Goal: Information Seeking & Learning: Check status

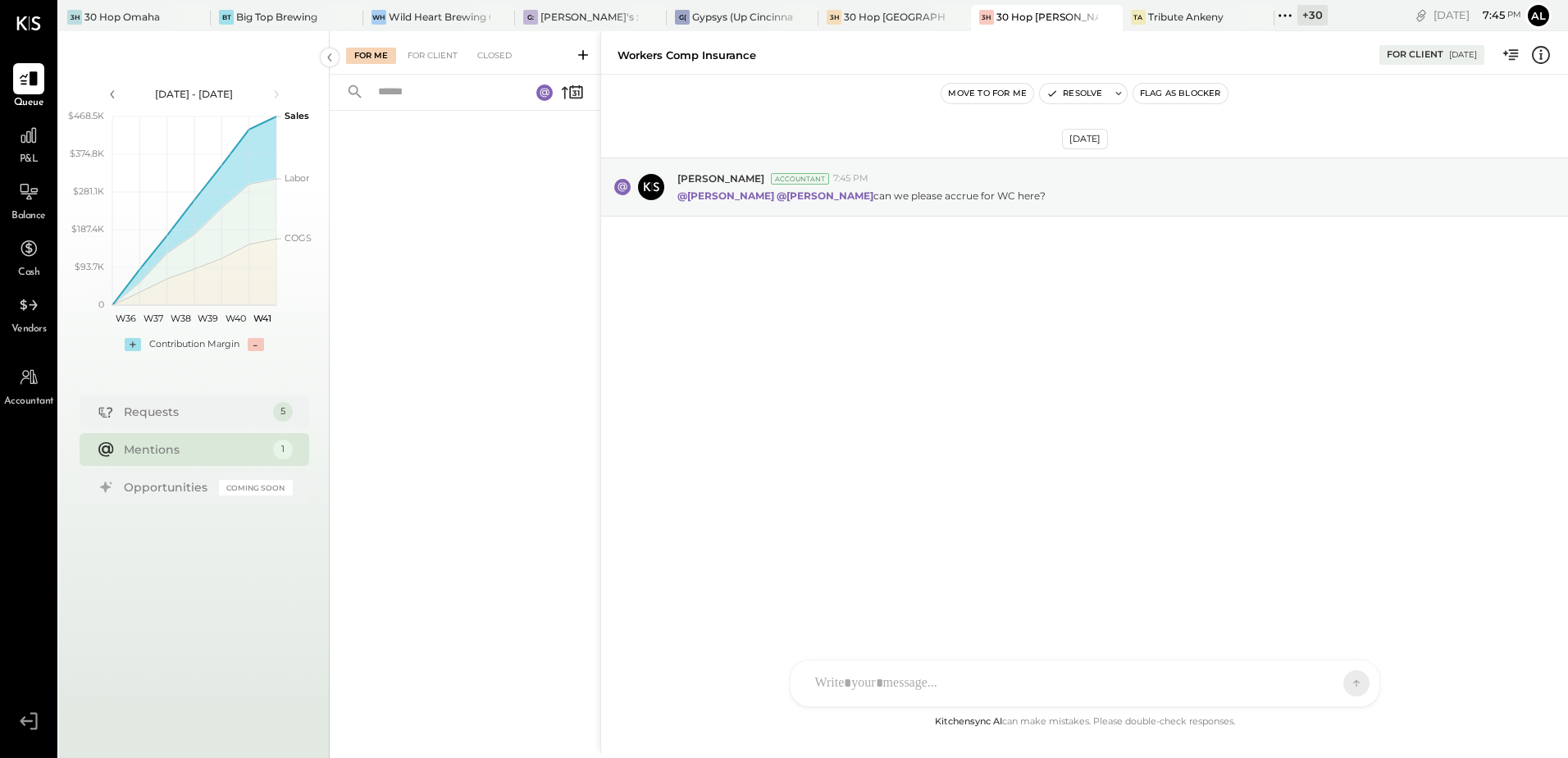
click at [235, 452] on div "Mentions" at bounding box center [194, 450] width 141 height 16
click at [432, 57] on div "For Client" at bounding box center [433, 55] width 67 height 16
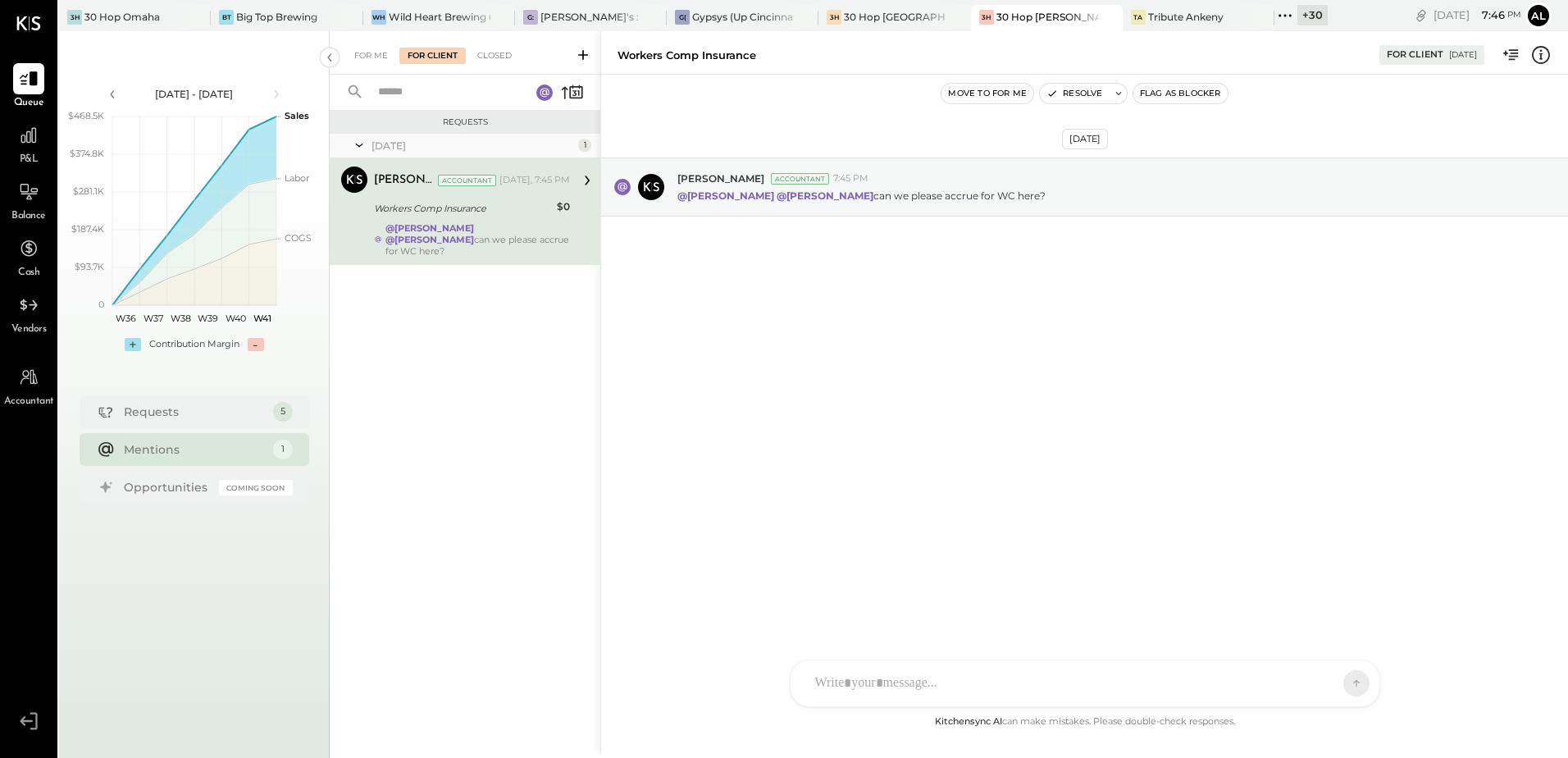
click at [395, 203] on div "Workers Comp Insurance" at bounding box center [463, 208] width 178 height 16
click at [22, 144] on icon at bounding box center [28, 135] width 21 height 21
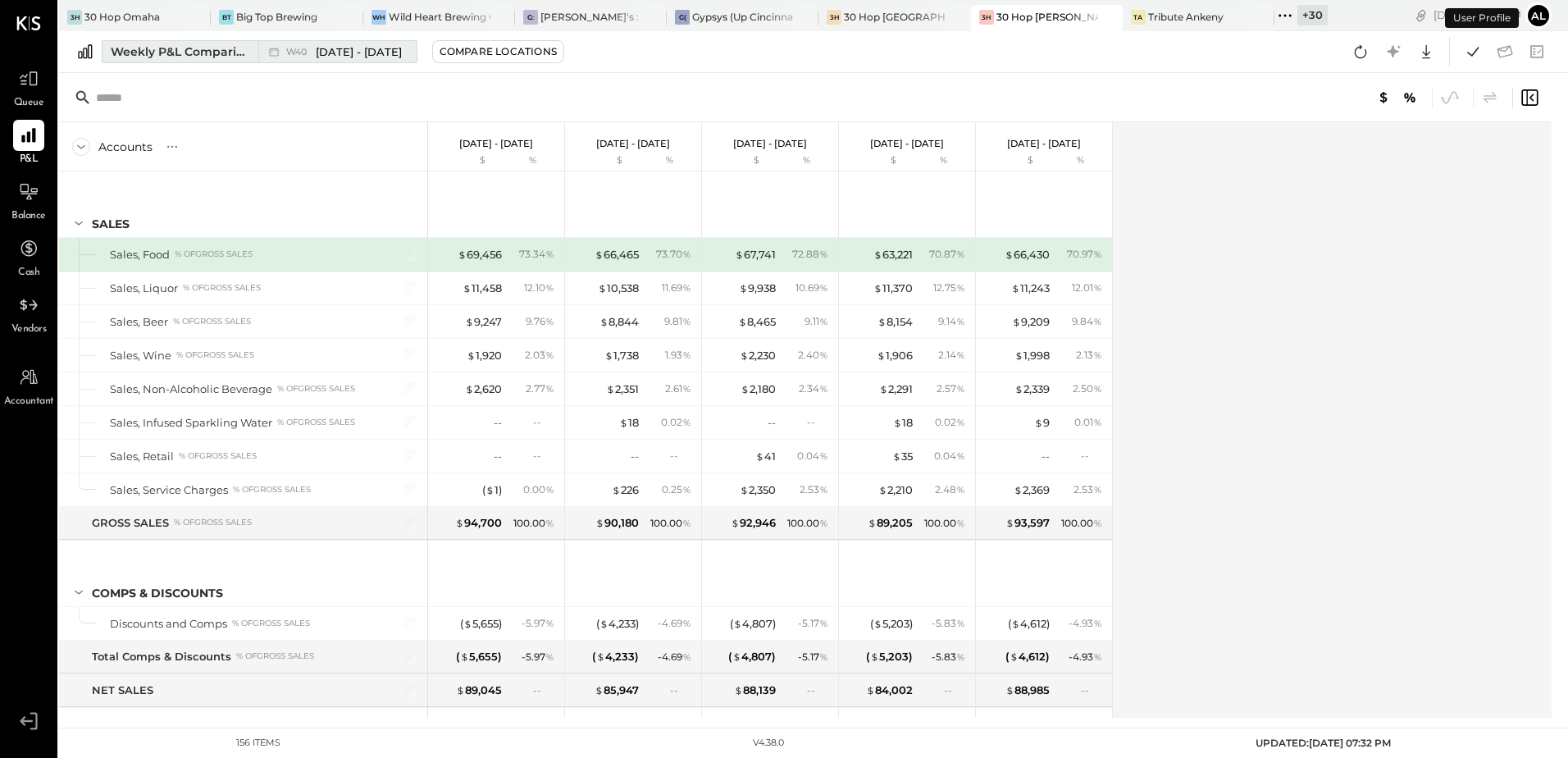
click at [193, 51] on div "Weekly P&L Comparison" at bounding box center [179, 52] width 138 height 16
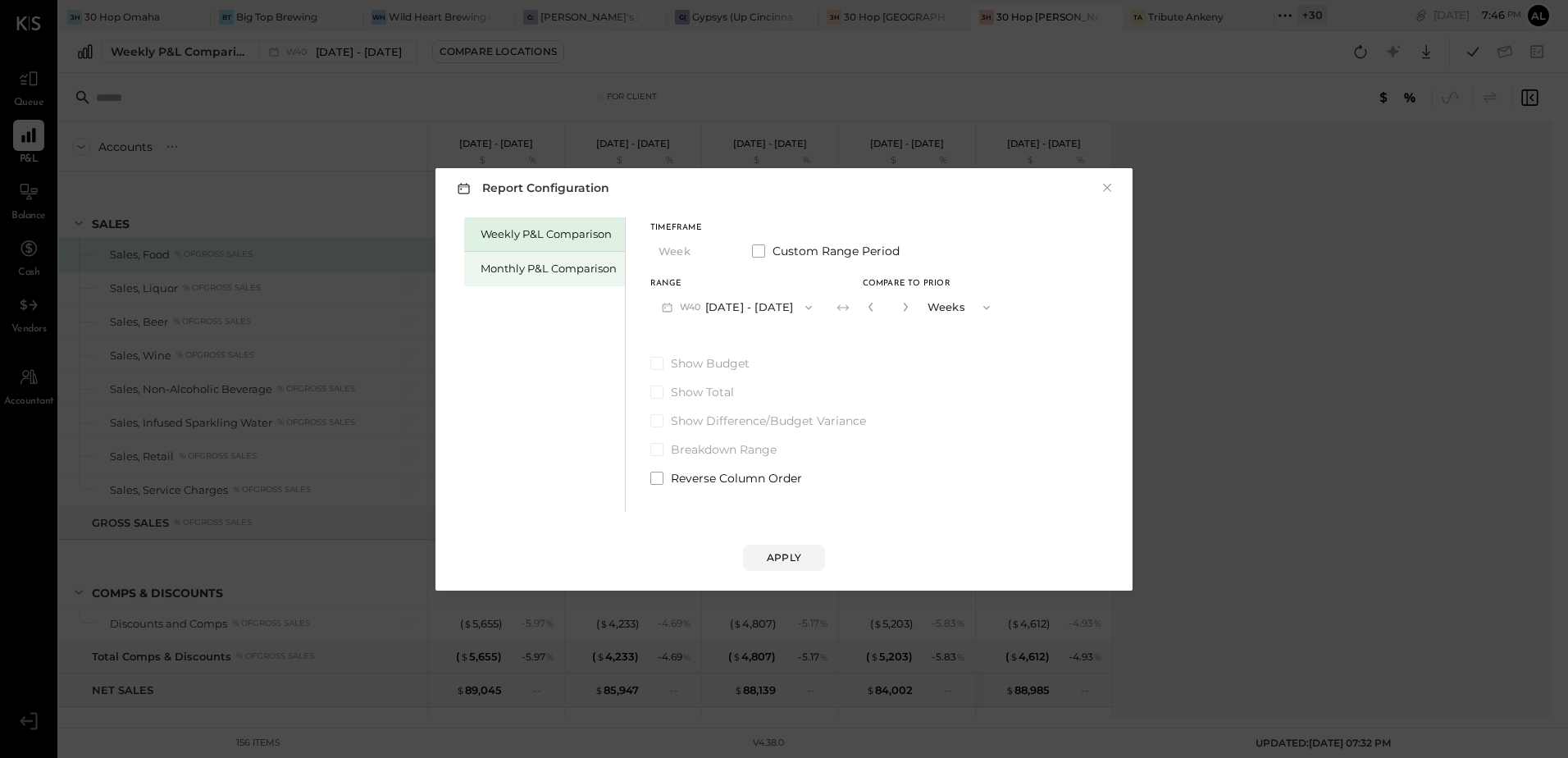
click at [536, 265] on div "Monthly P&L Comparison" at bounding box center [548, 269] width 136 height 16
click at [800, 310] on icon "button" at bounding box center [806, 307] width 13 height 13
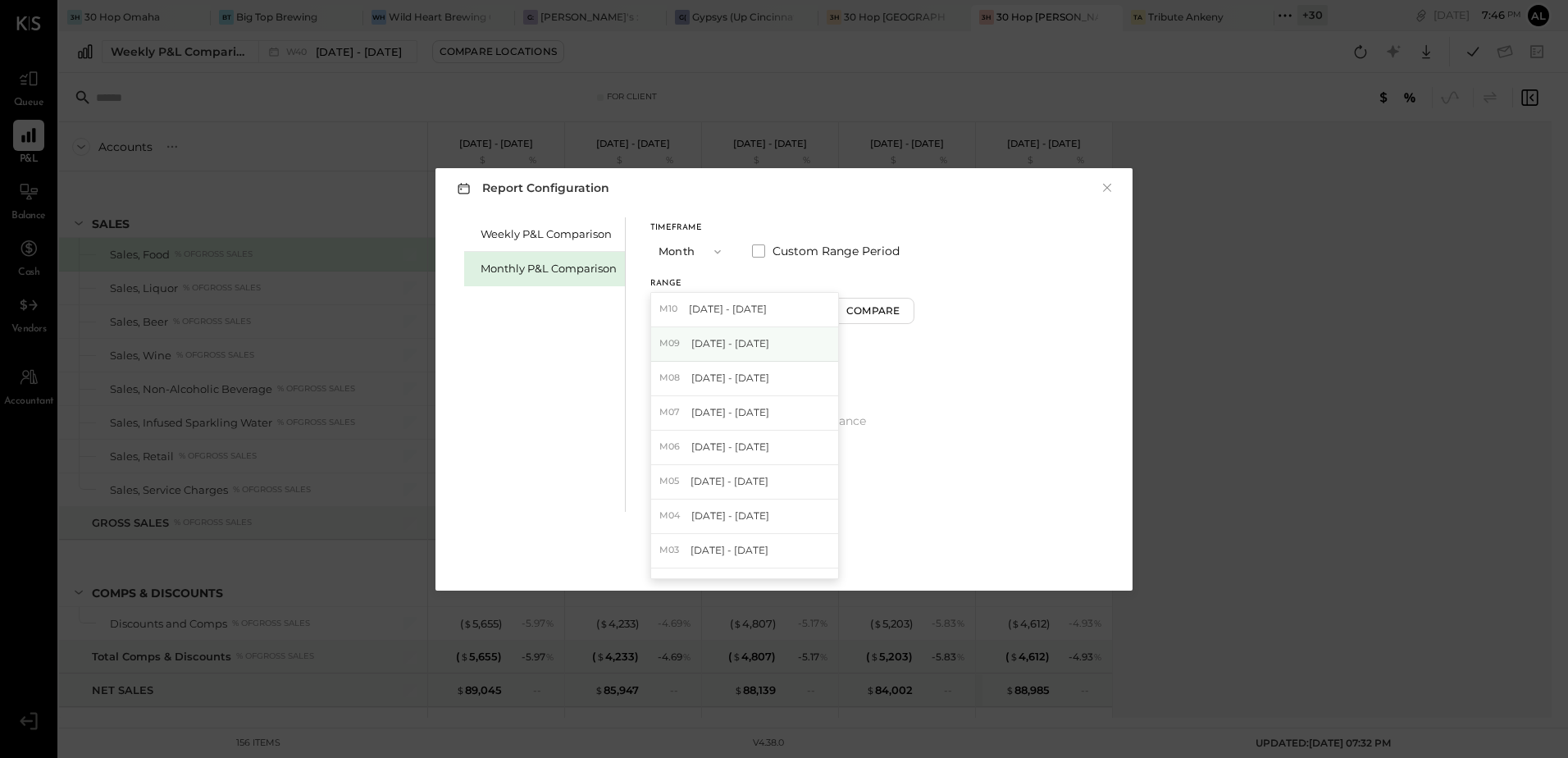
click at [742, 339] on span "Sep 1 - 30, 2025" at bounding box center [731, 344] width 78 height 14
click at [877, 316] on div "Compare" at bounding box center [875, 311] width 53 height 14
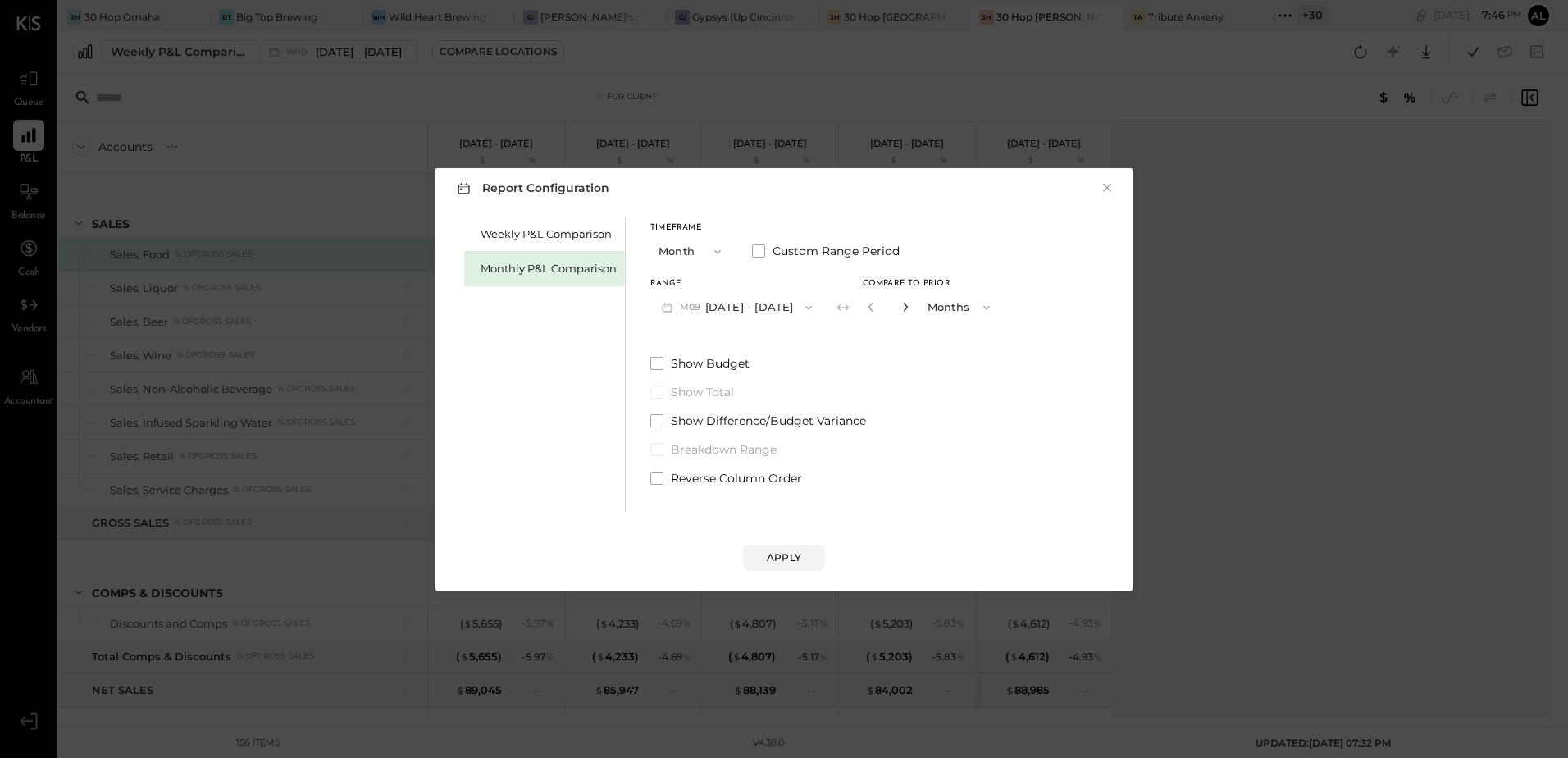
click at [903, 310] on icon "button" at bounding box center [905, 307] width 4 height 9
type input "*"
click at [786, 559] on div "Apply" at bounding box center [784, 558] width 35 height 14
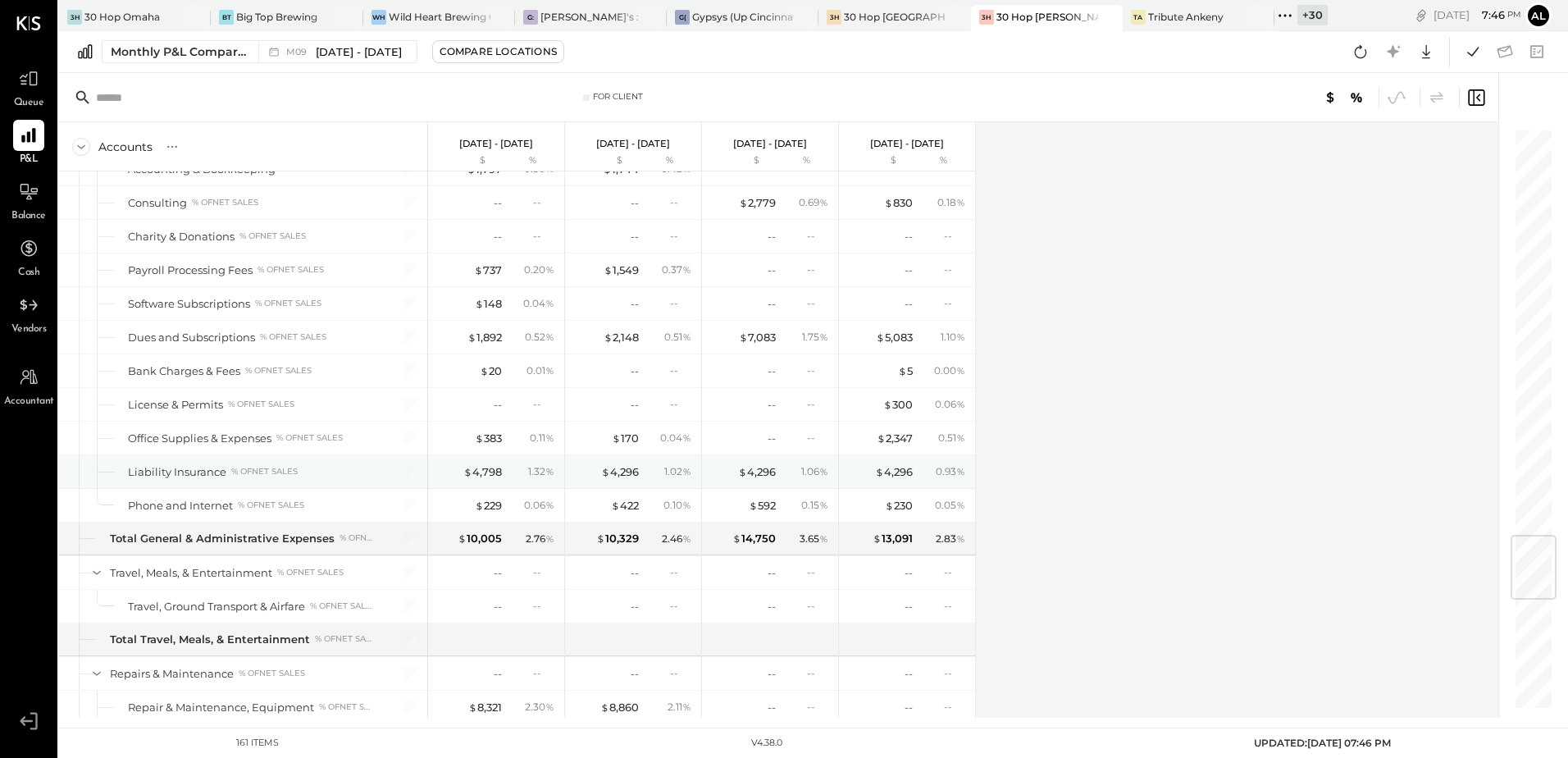
scroll to position [3528, 0]
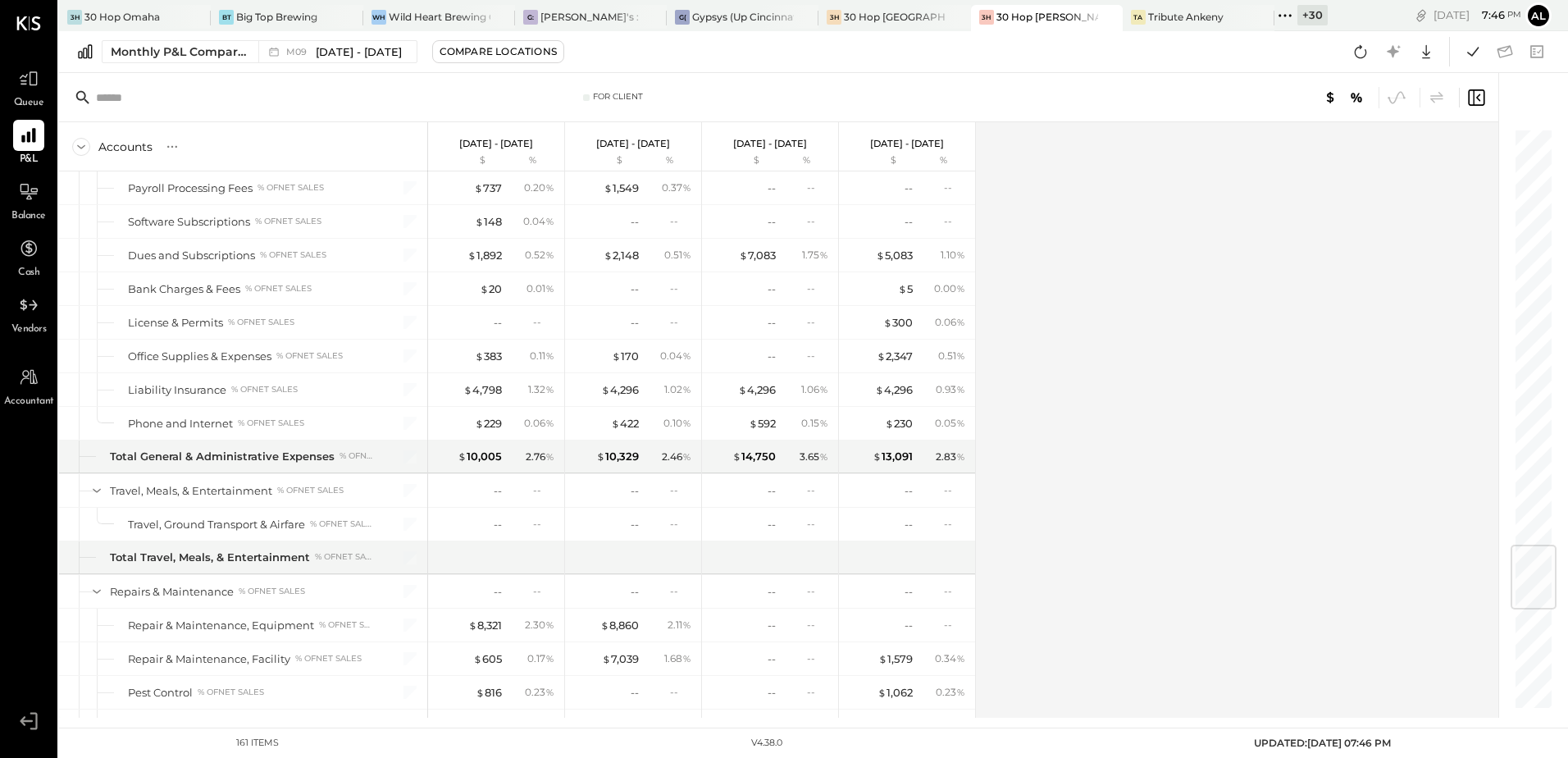
click at [1101, 271] on div "Accounts S % GL Sep 1 - 30, 2025 $ % Aug 1 - 31, 2025 $ % Jul 1 - 31, 2025 $ % …" at bounding box center [779, 420] width 1442 height 596
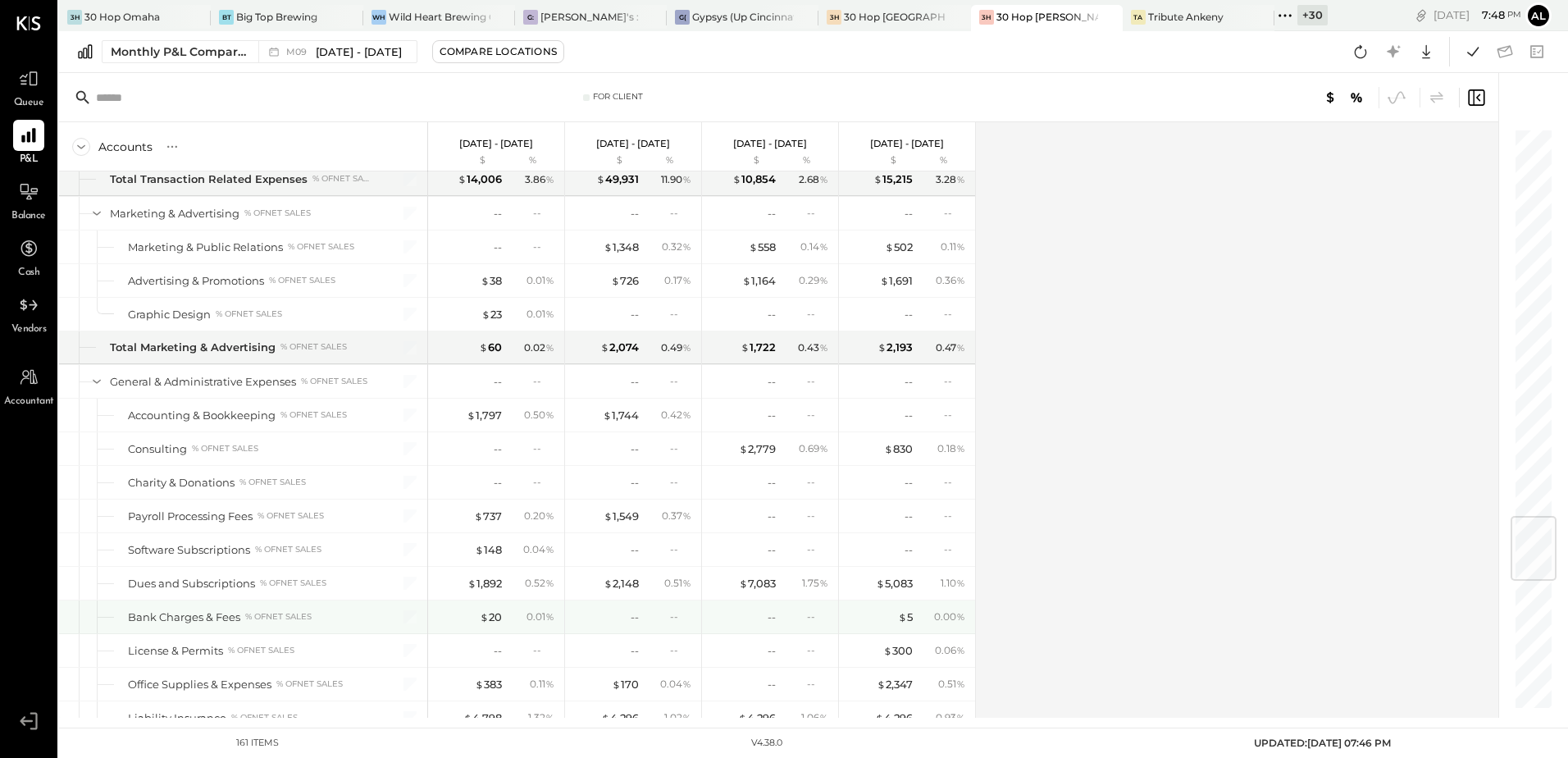
scroll to position [3364, 0]
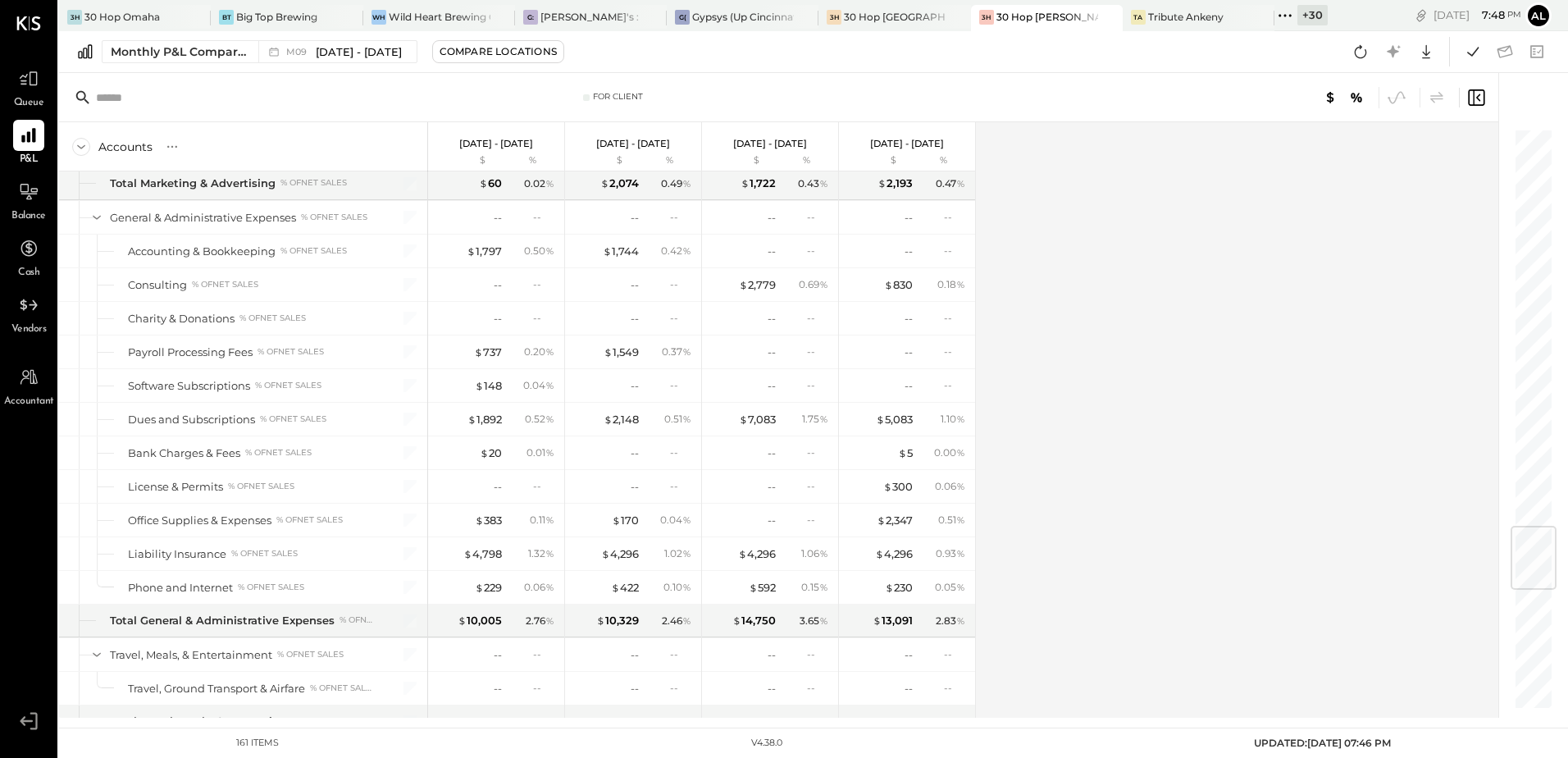
drag, startPoint x: 1138, startPoint y: 390, endPoint x: 1171, endPoint y: 76, distance: 315.7
click at [1138, 390] on div "Accounts S % GL Sep 1 - 30, 2025 $ % Aug 1 - 31, 2025 $ % Jul 1 - 31, 2025 $ % …" at bounding box center [779, 420] width 1442 height 596
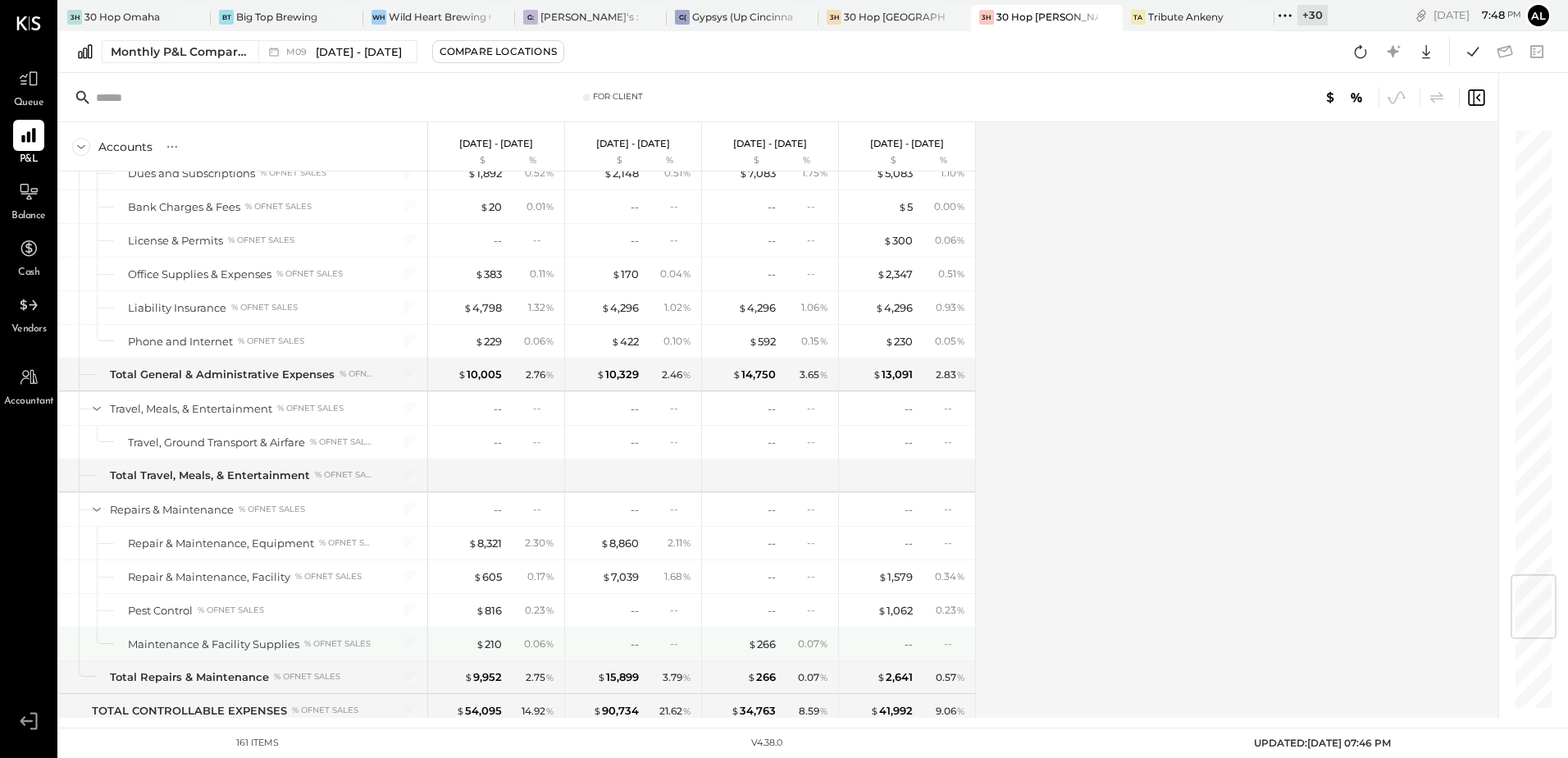
scroll to position [3774, 0]
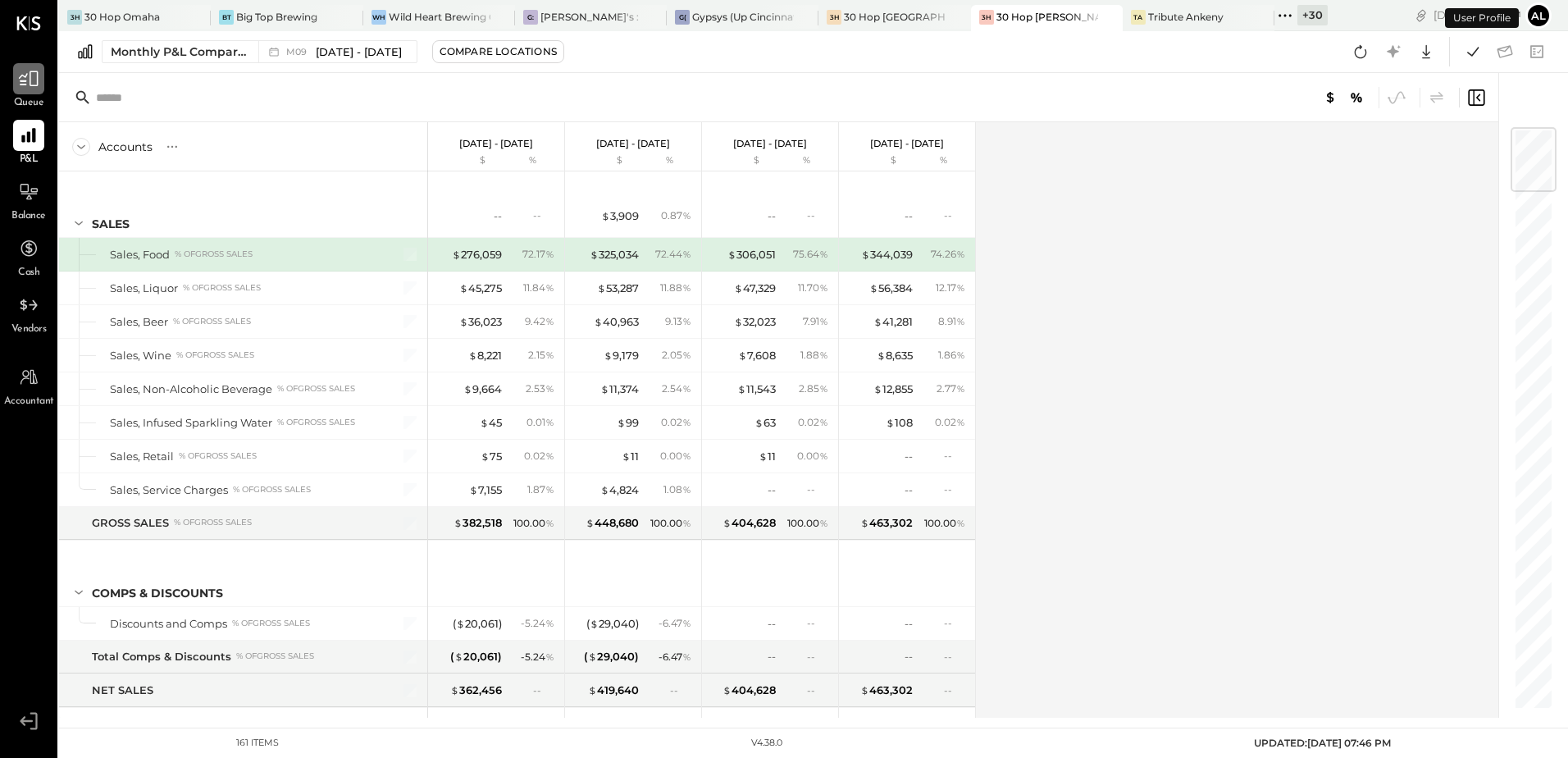
click at [23, 93] on div at bounding box center [28, 78] width 31 height 31
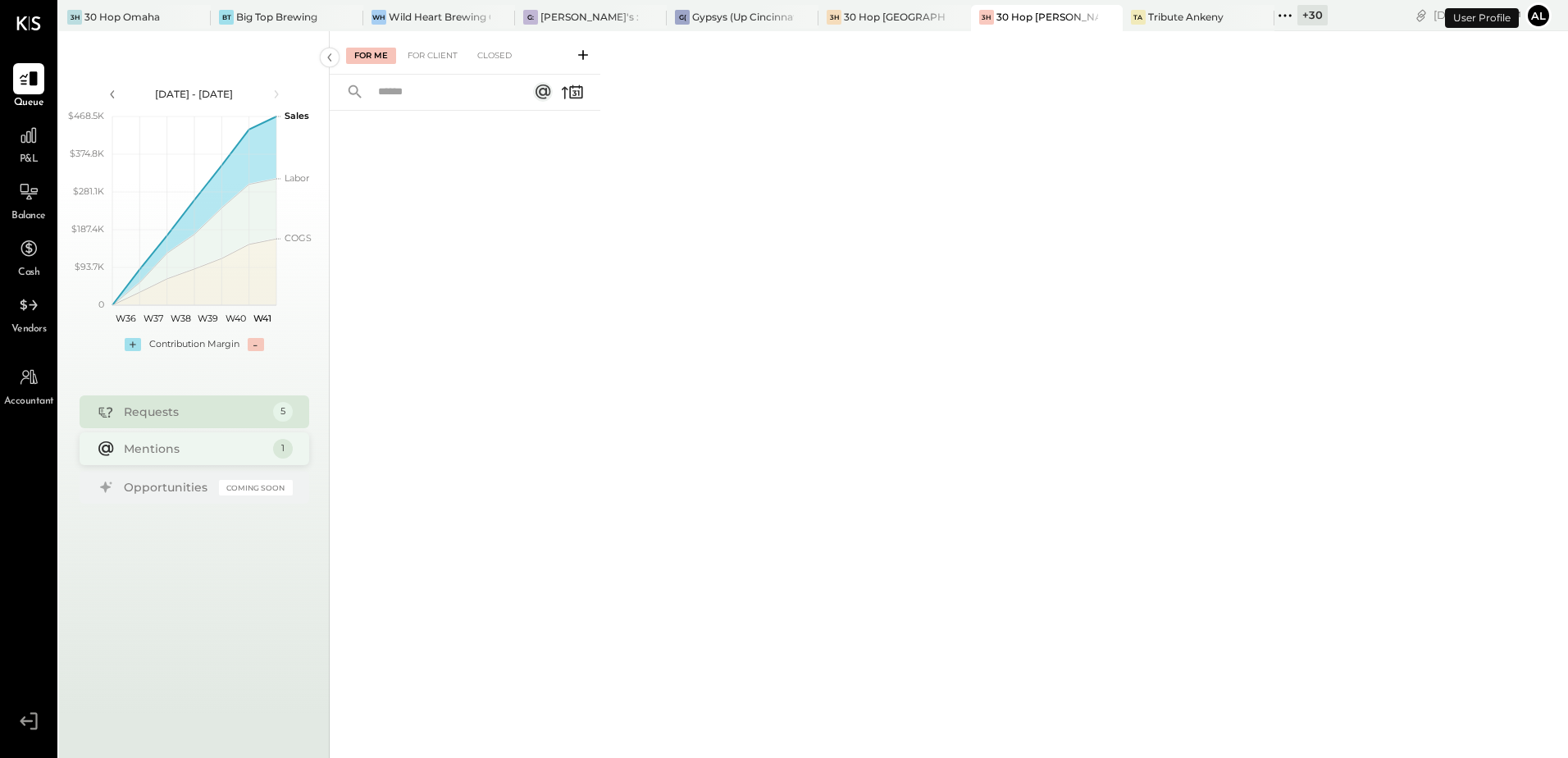
click at [191, 445] on div "Mentions" at bounding box center [194, 449] width 141 height 16
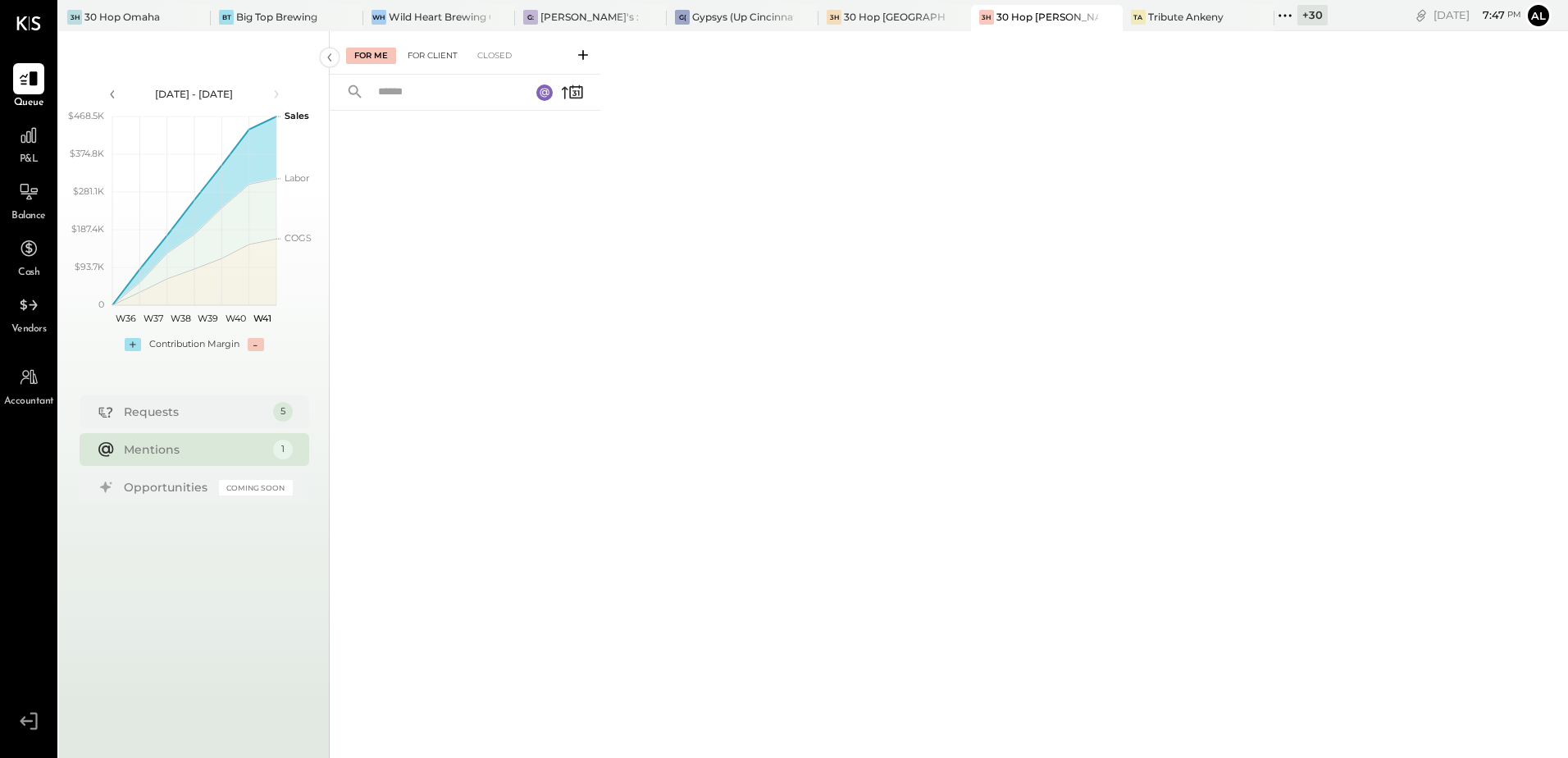
click at [434, 53] on div "For Client" at bounding box center [433, 55] width 67 height 16
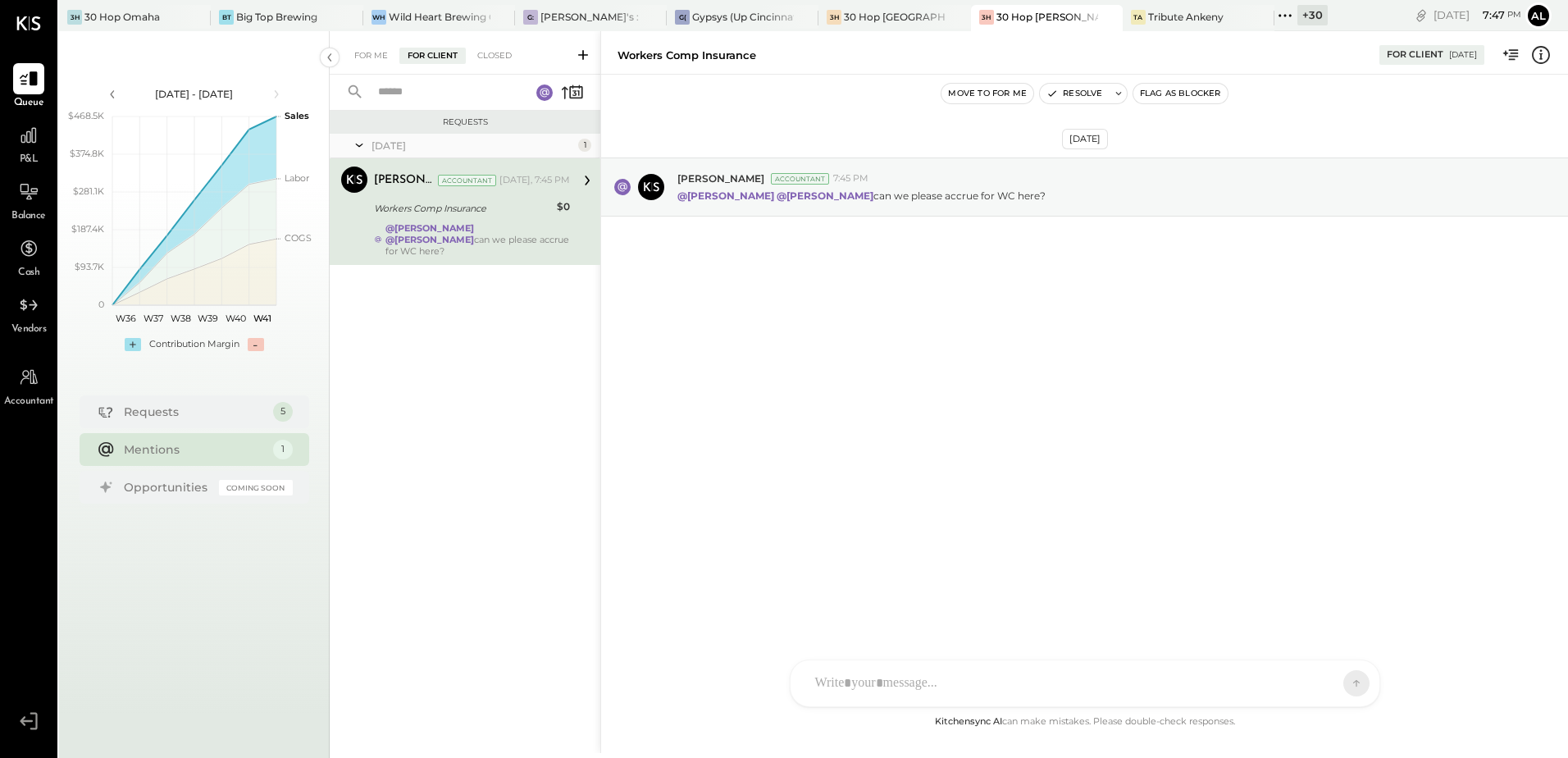
click at [483, 233] on div "@Dhwani Solanki @Ali Mehdi can we please accrue for WC here?" at bounding box center [477, 240] width 184 height 35
click at [186, 414] on div "Requests" at bounding box center [194, 411] width 141 height 16
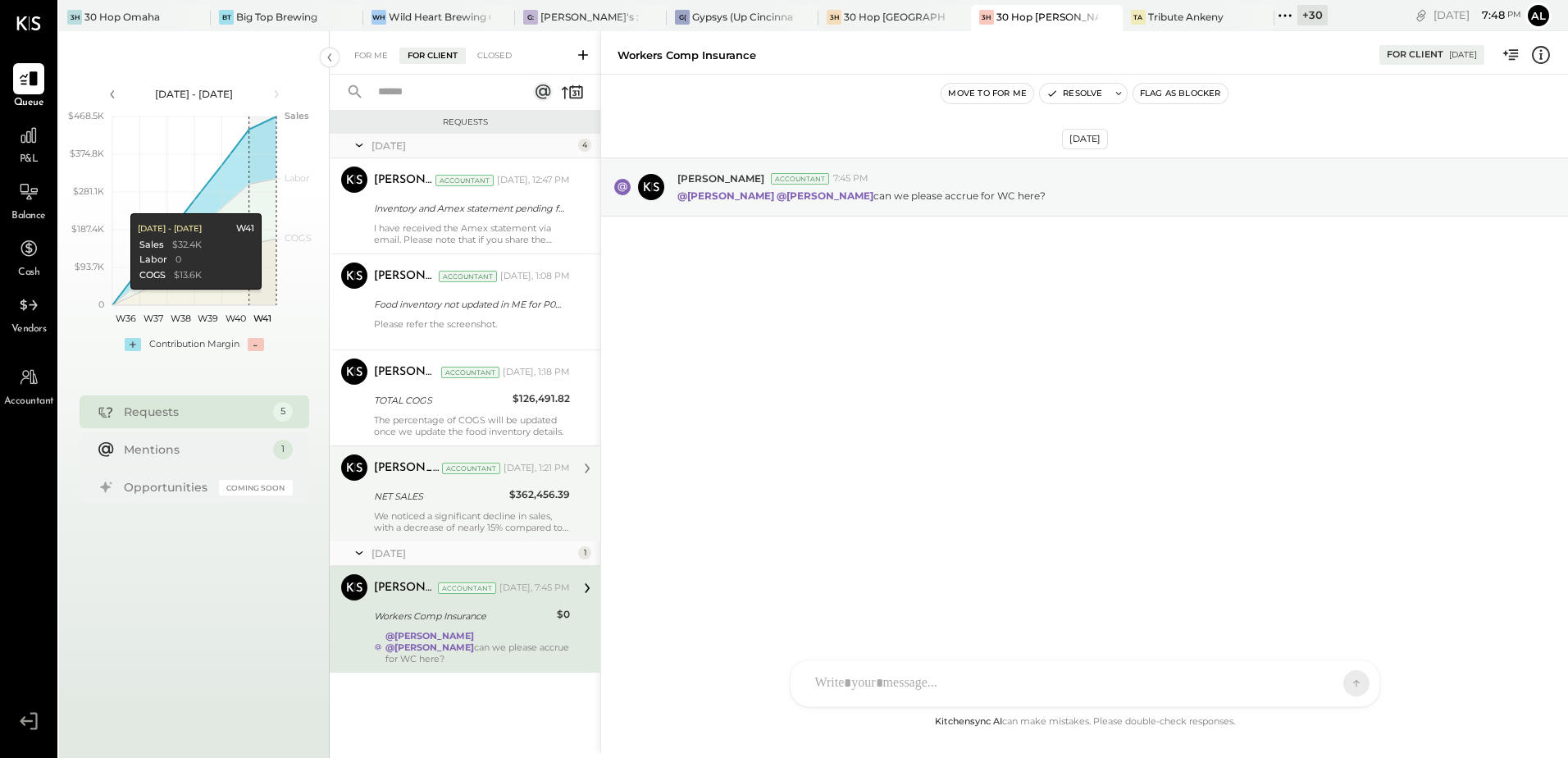
click at [425, 518] on div "We noticed a significant decline in sales, with a decrease of nearly 15% compar…" at bounding box center [472, 522] width 196 height 23
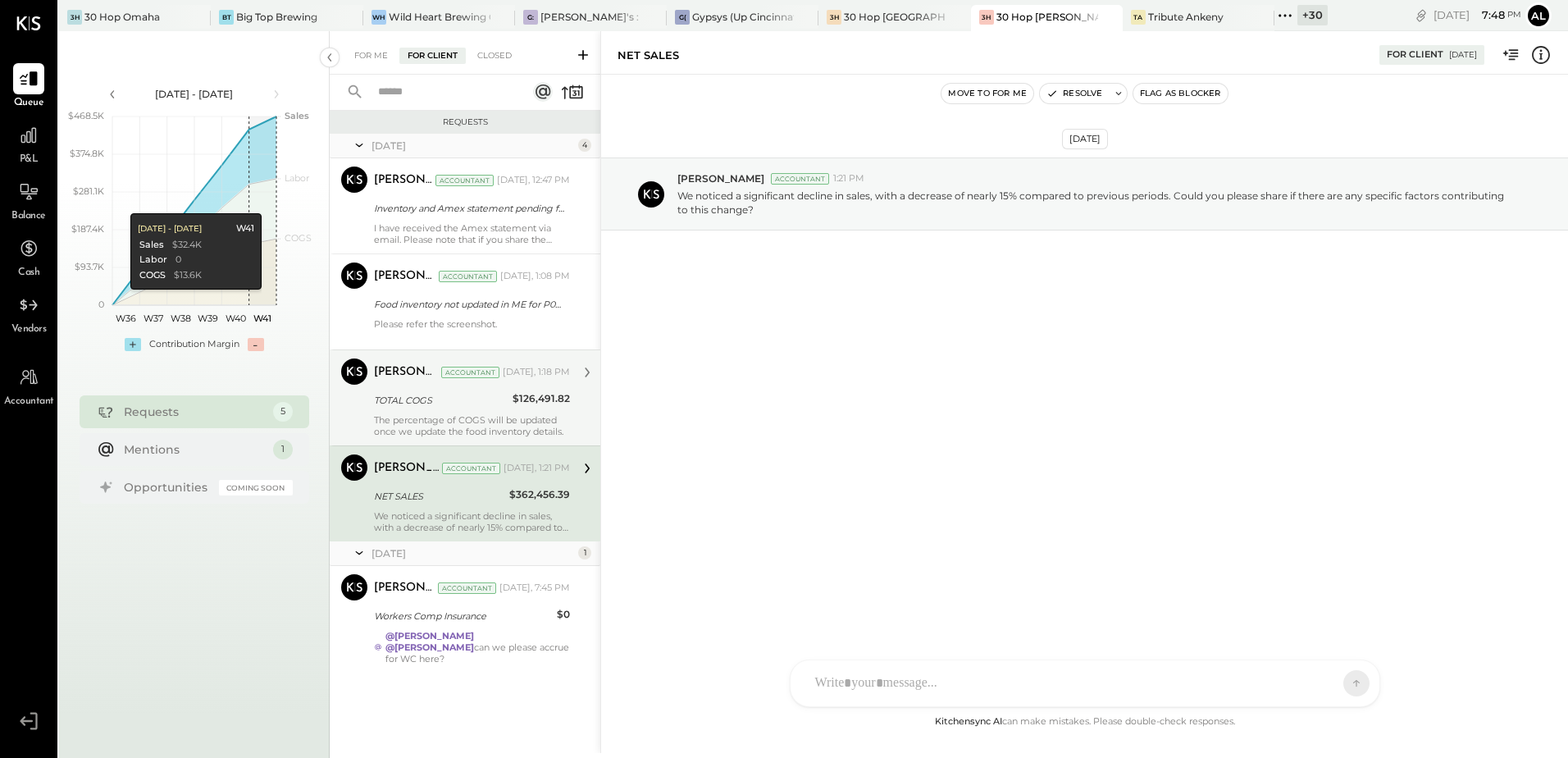
click at [405, 389] on div "Dhwani Solanki Accountant Yesterday, 1:18 PM TOTAL COGS $126,491.82 The percent…" at bounding box center [472, 398] width 196 height 78
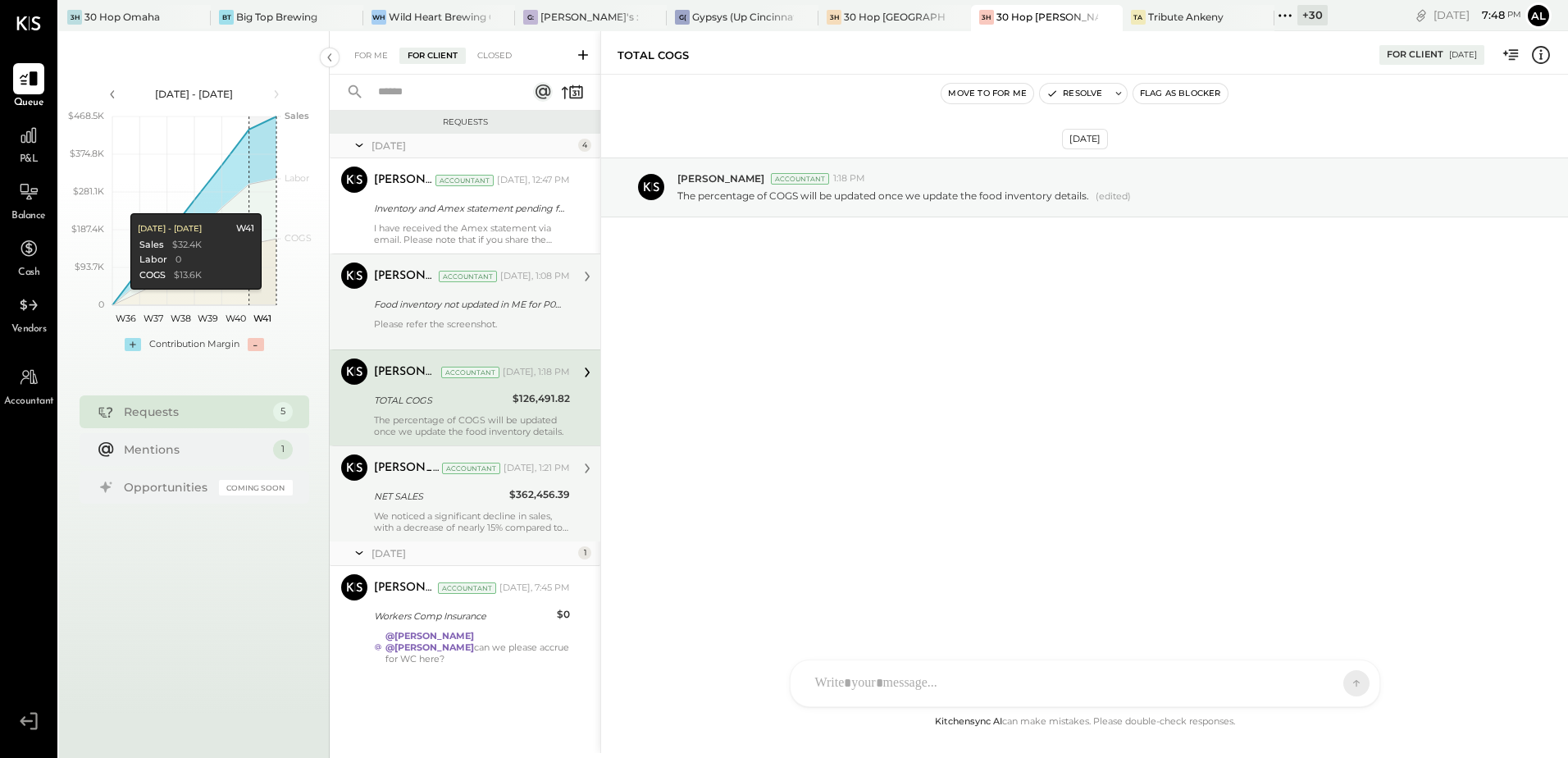
click at [414, 304] on div "Food inventory not updated in ME for P09.25" at bounding box center [469, 305] width 191 height 16
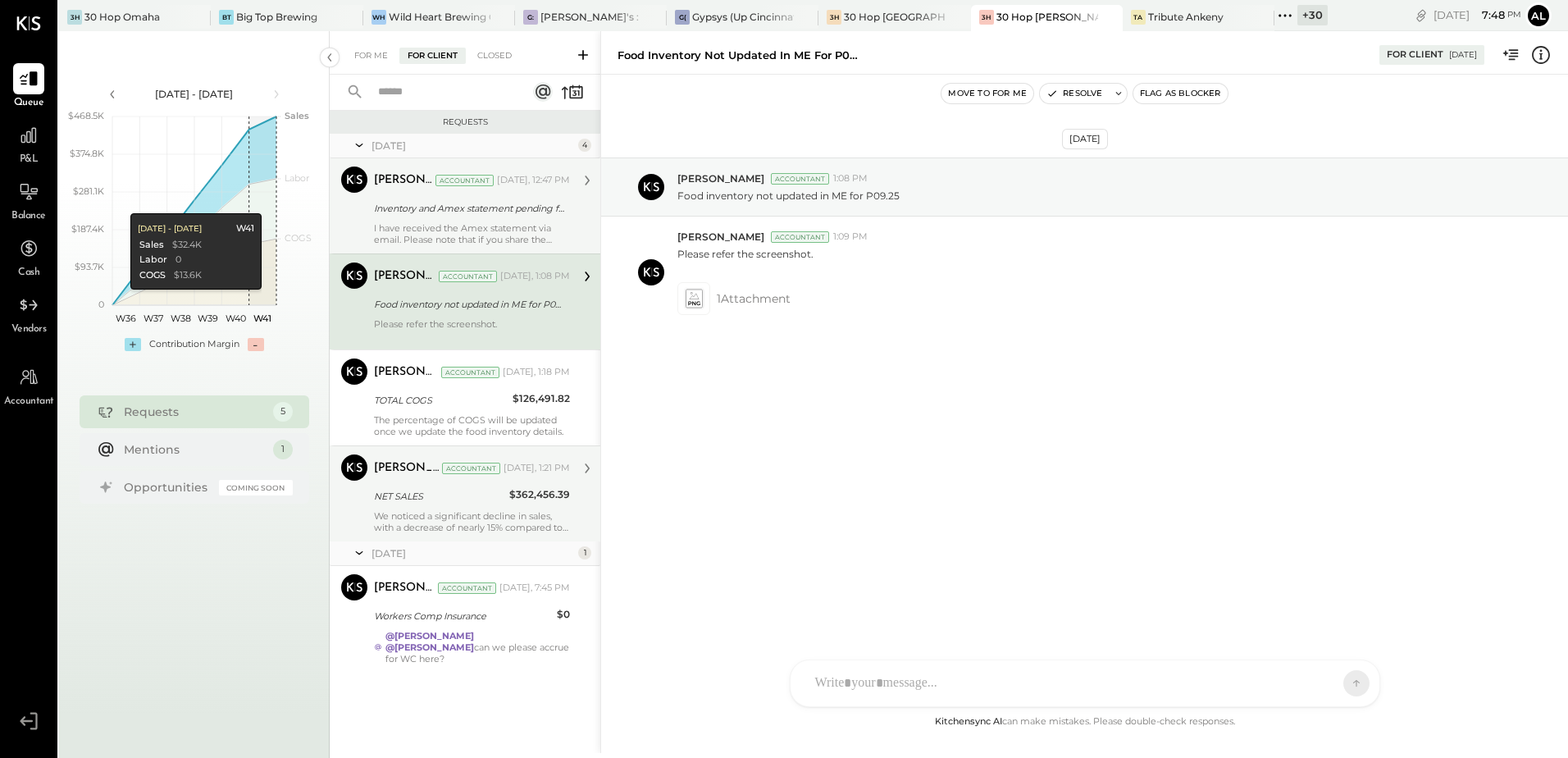
click at [396, 202] on div "Inventory and Amex statement pending for P09.25" at bounding box center [469, 208] width 191 height 16
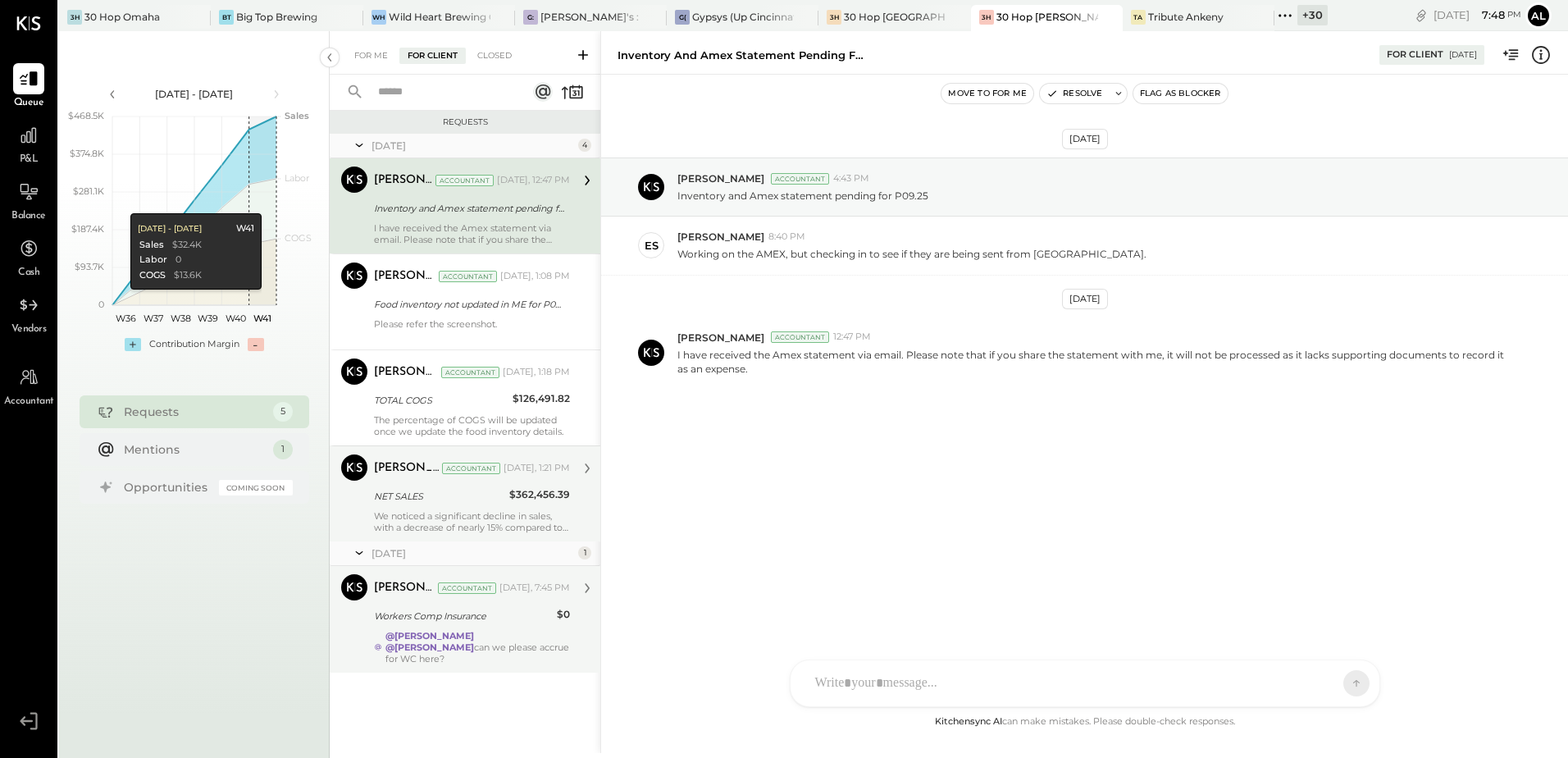
click at [419, 633] on strong "@[PERSON_NAME]" at bounding box center [429, 635] width 88 height 12
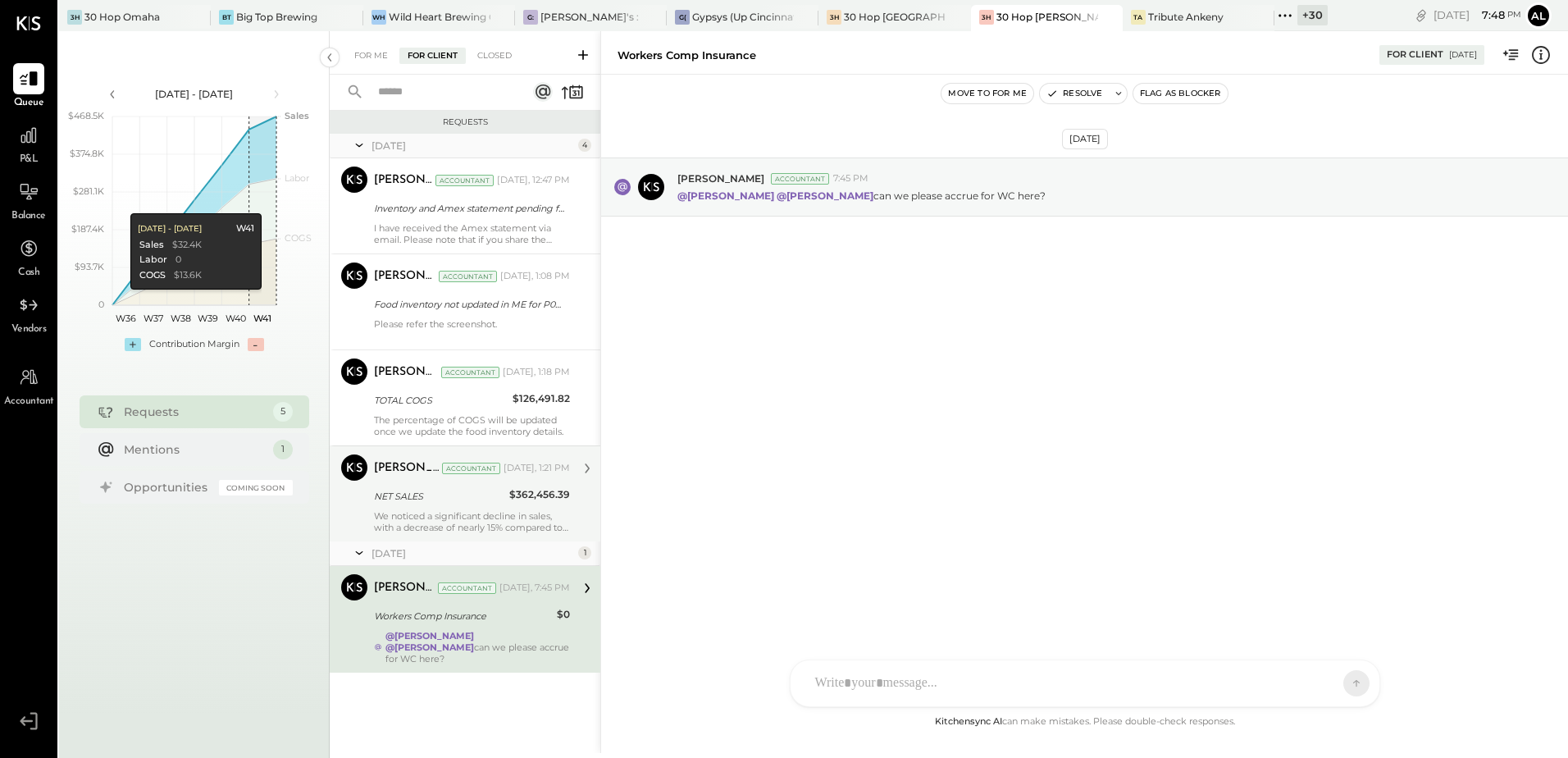
click at [588, 588] on icon at bounding box center [588, 588] width 5 height 10
click at [394, 620] on div "Workers Comp Insurance" at bounding box center [463, 616] width 178 height 16
click at [217, 449] on div "Mentions" at bounding box center [194, 449] width 141 height 16
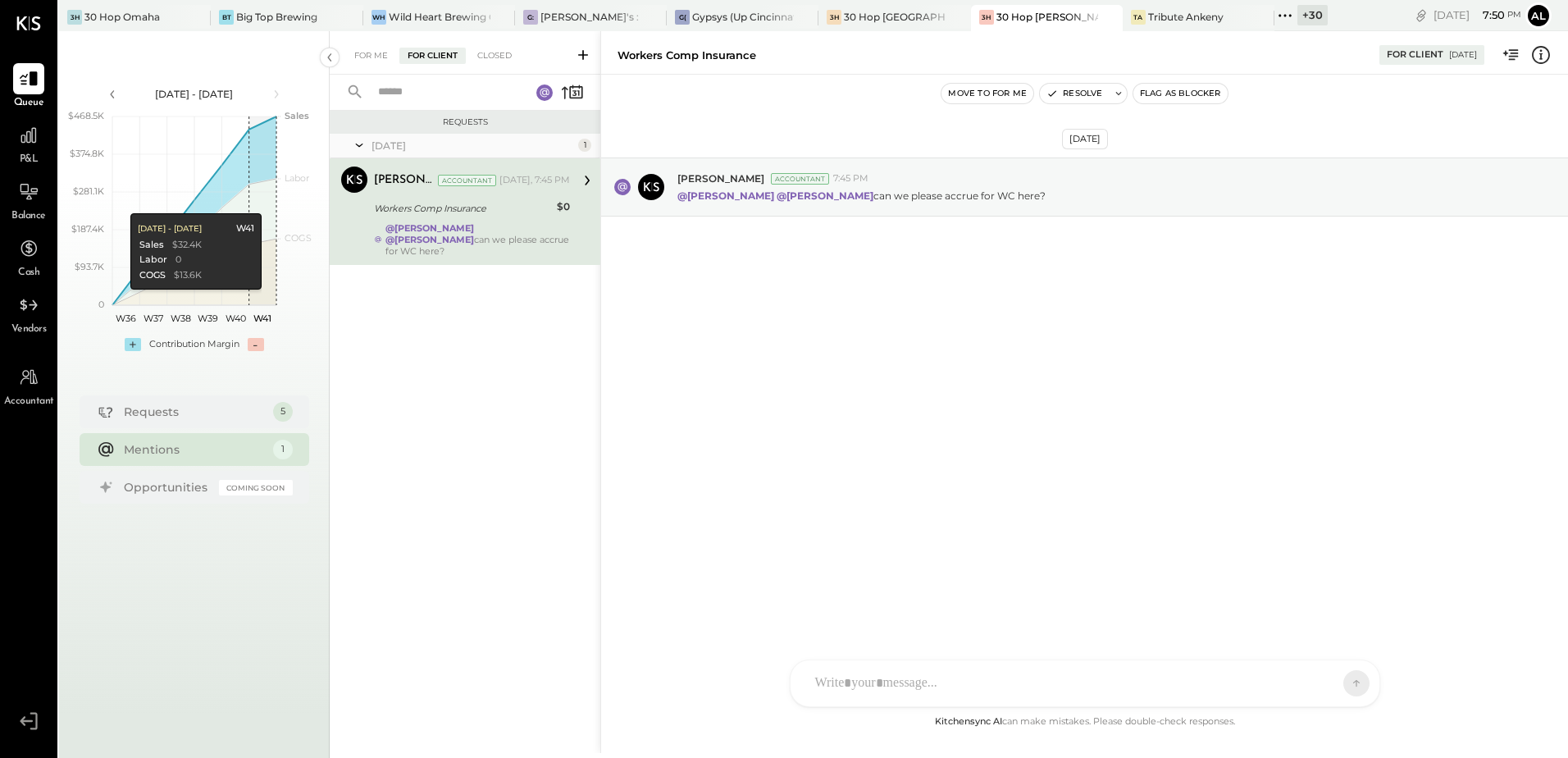
drag, startPoint x: 1375, startPoint y: 1, endPoint x: 1076, endPoint y: 303, distance: 425.0
click at [1076, 303] on div "Oct 10th, 2025 Margot Bloch Accountant 7:45 PM @Dhwani Solanki @Ali Mehdi can w…" at bounding box center [1085, 227] width 967 height 224
click at [202, 402] on div "Requests 5" at bounding box center [194, 411] width 230 height 33
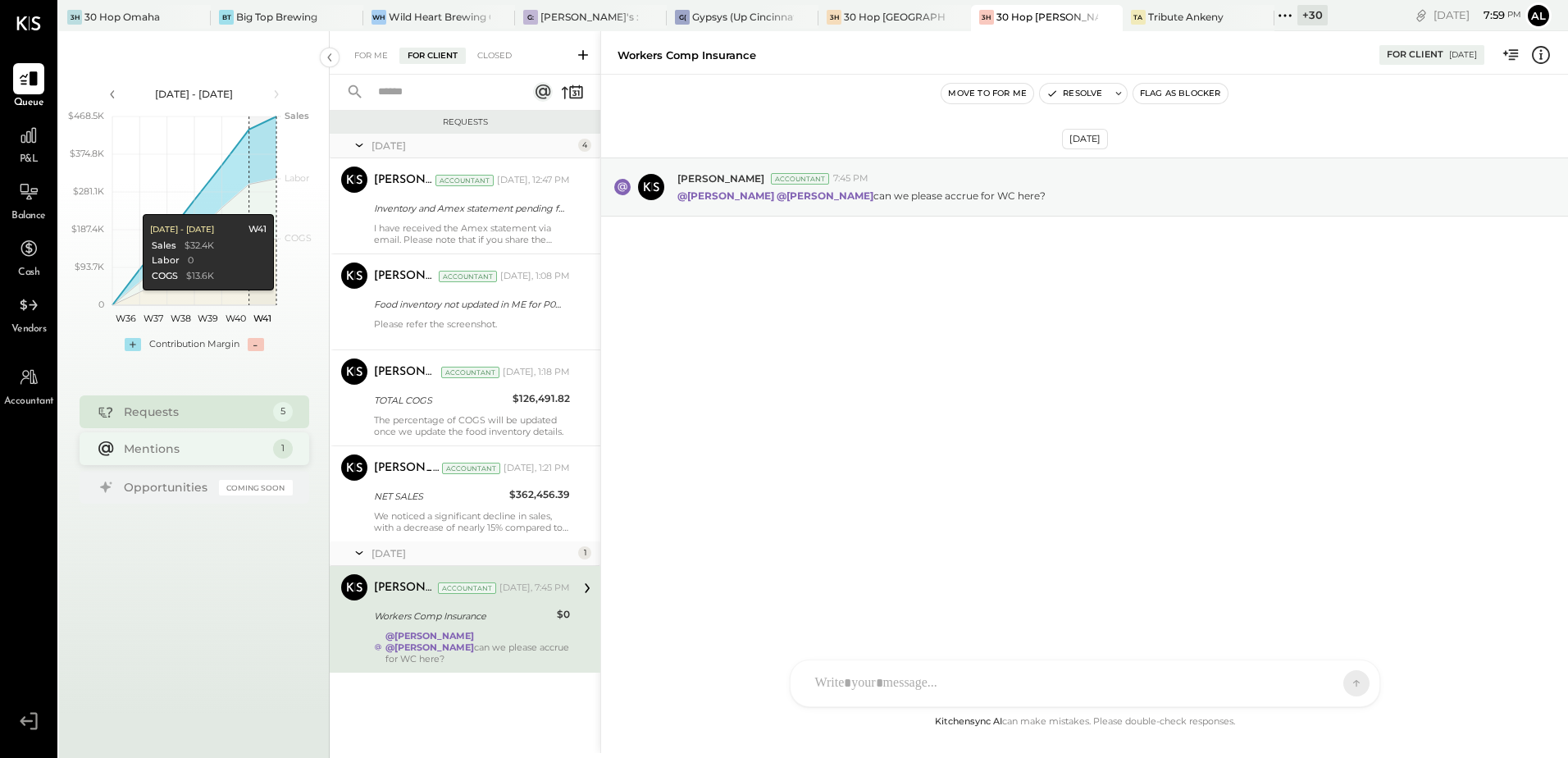
click at [191, 440] on div "Mentions 1" at bounding box center [194, 448] width 230 height 33
